Goal: Information Seeking & Learning: Learn about a topic

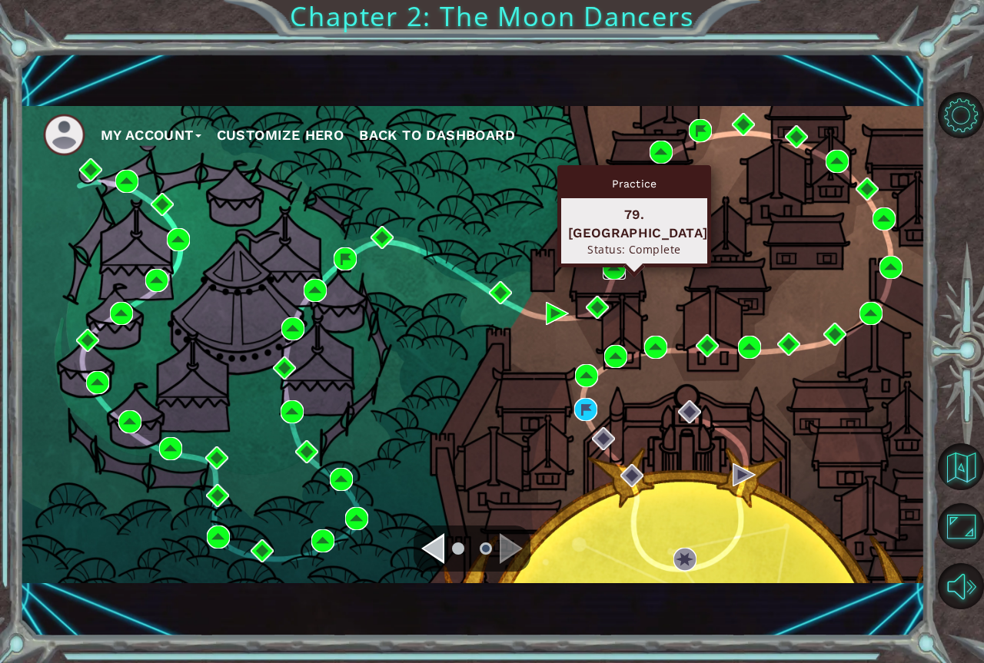
click at [621, 267] on img at bounding box center [613, 268] width 23 height 23
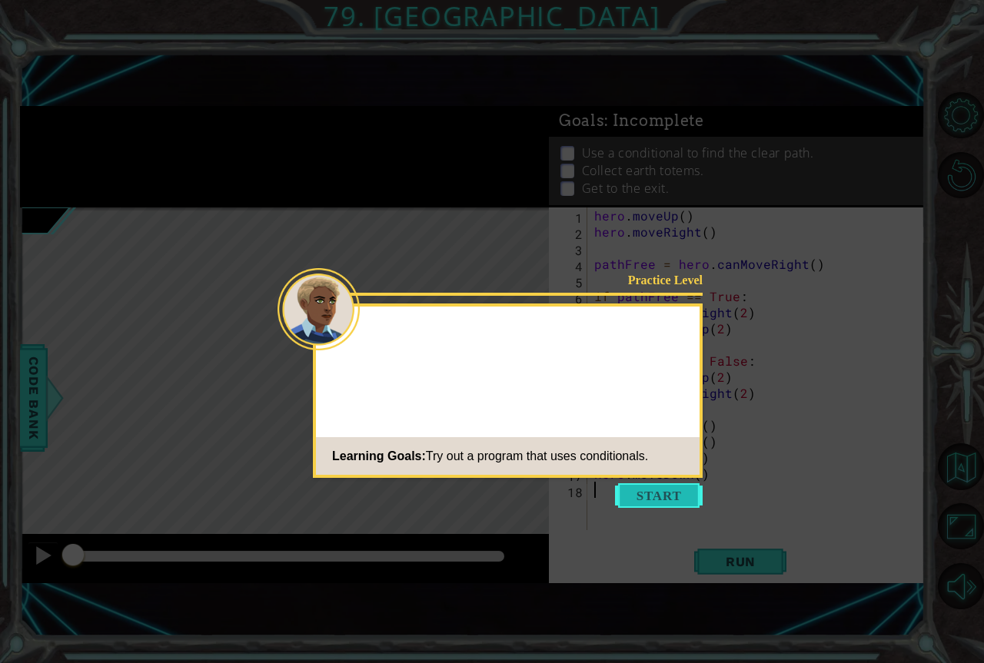
click at [665, 490] on button "Start" at bounding box center [659, 495] width 88 height 25
